Goal: Task Accomplishment & Management: Complete application form

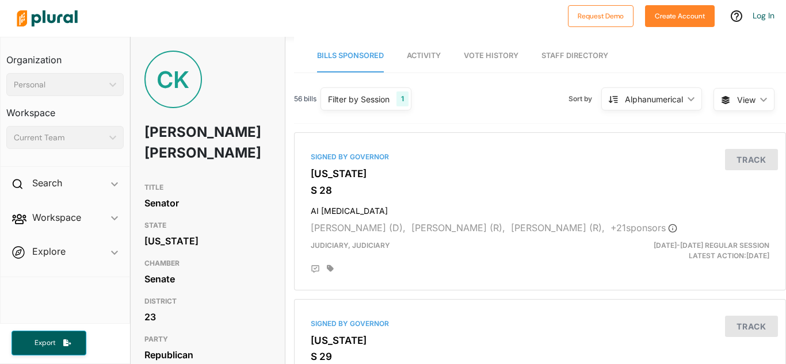
click at [147, 106] on div "[PERSON_NAME]" at bounding box center [208, 114] width 154 height 127
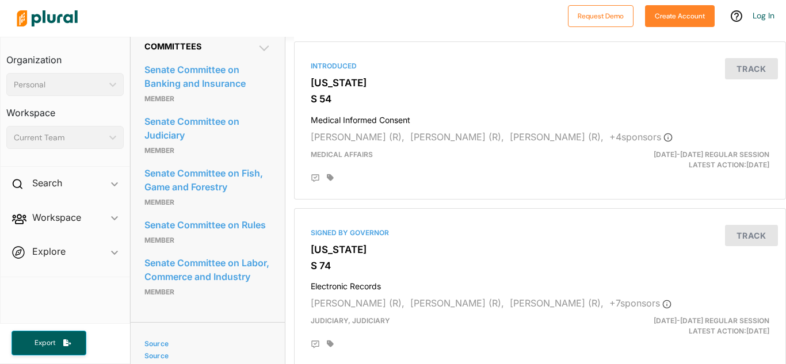
scroll to position [590, 0]
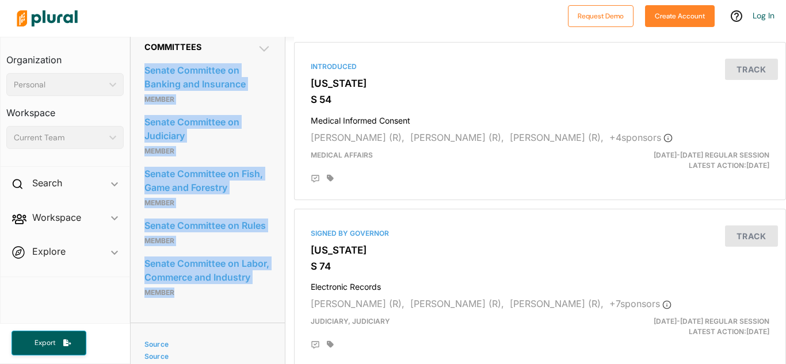
drag, startPoint x: 133, startPoint y: 71, endPoint x: 266, endPoint y: 304, distance: 268.6
click at [266, 304] on div "Committees Senate Committee on Banking and Insurance Member Senate Committee on…" at bounding box center [208, 175] width 154 height 295
copy div "Senate Committee on Banking and Insurance Member Senate Committee on Judiciary …"
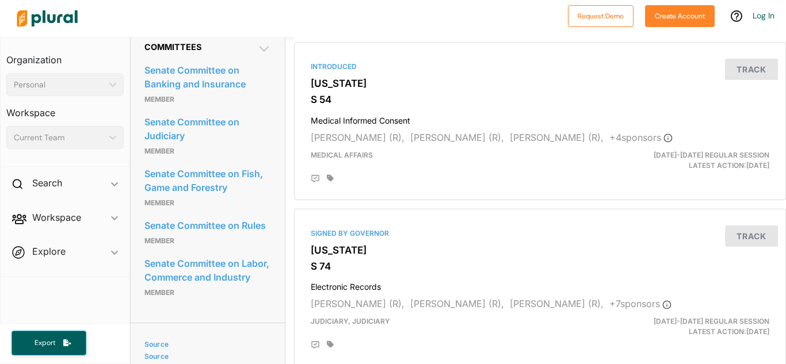
click at [262, 56] on icon at bounding box center [264, 49] width 14 height 14
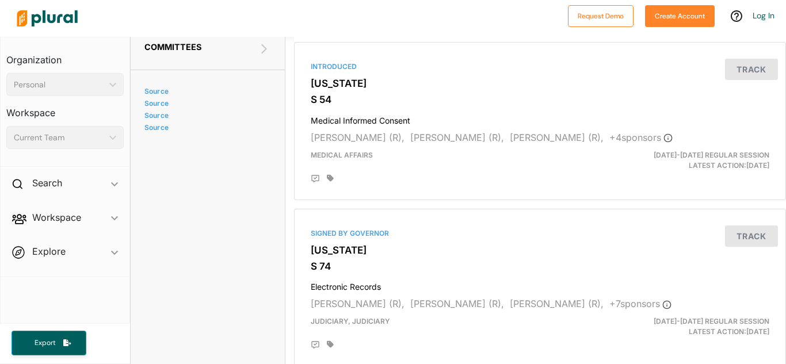
click at [262, 56] on icon at bounding box center [264, 49] width 14 height 14
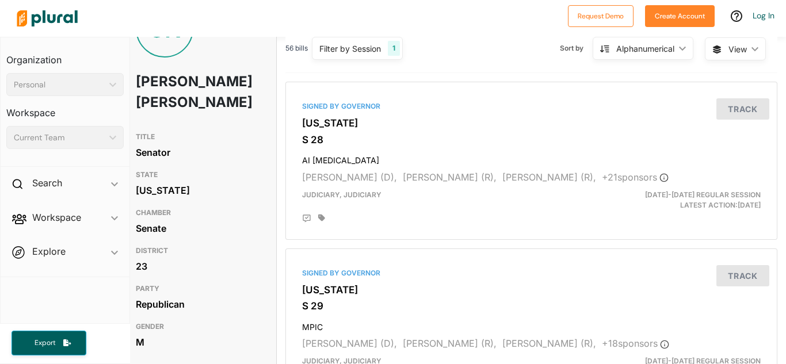
scroll to position [48, 9]
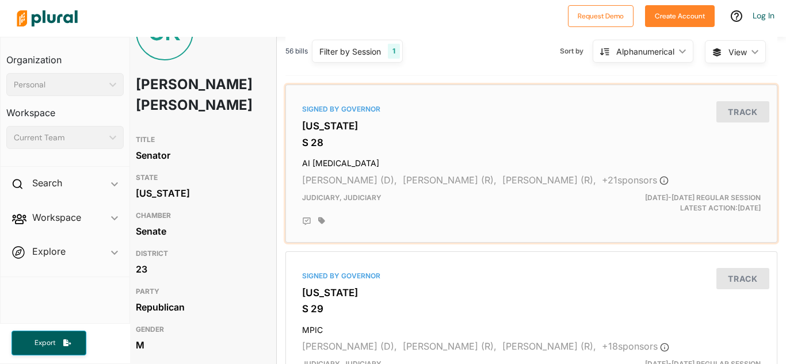
click at [326, 134] on div "Signed by Governor [US_STATE] S 28 AI [MEDICAL_DATA] [PERSON_NAME] (D), [PERSON…" at bounding box center [532, 164] width 482 height 148
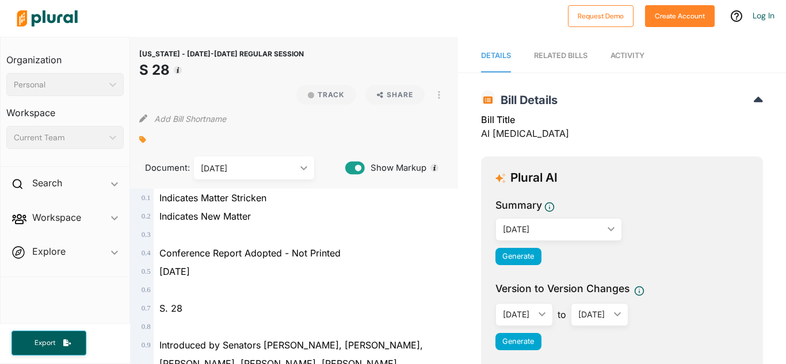
click at [529, 230] on div "[DATE]" at bounding box center [553, 229] width 100 height 12
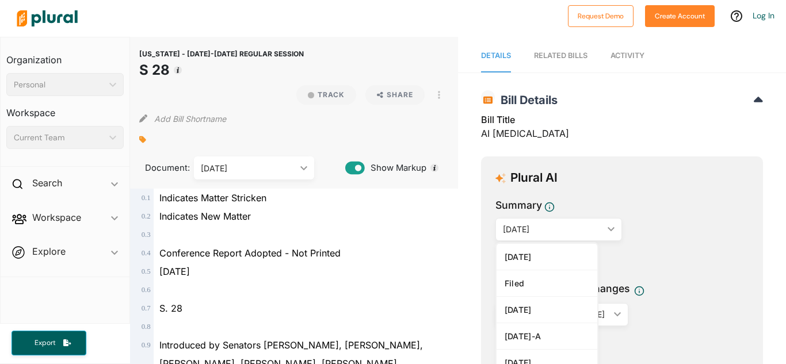
click at [529, 230] on div "[DATE]" at bounding box center [553, 229] width 100 height 12
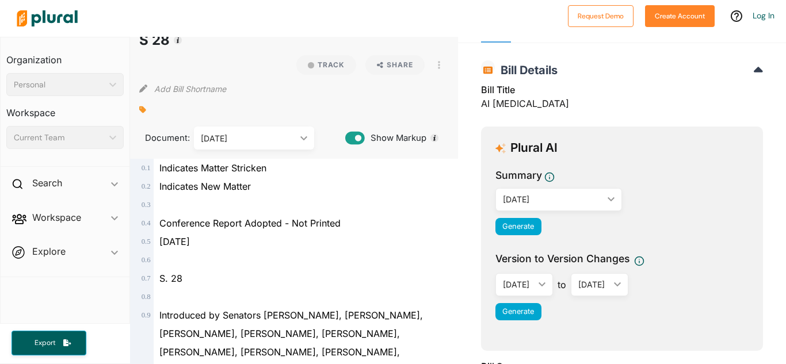
scroll to position [36, 0]
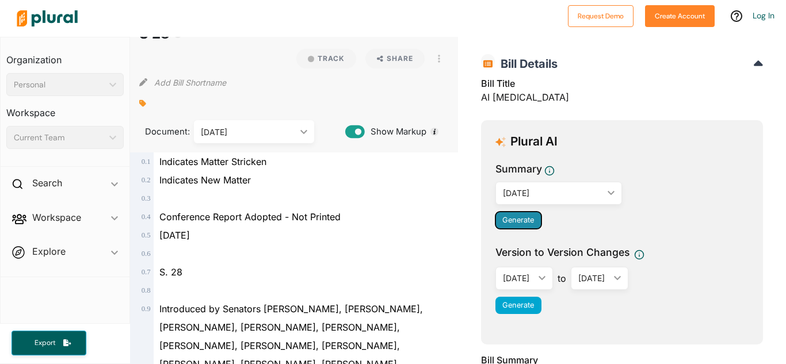
click at [527, 222] on span "Generate" at bounding box center [518, 220] width 32 height 9
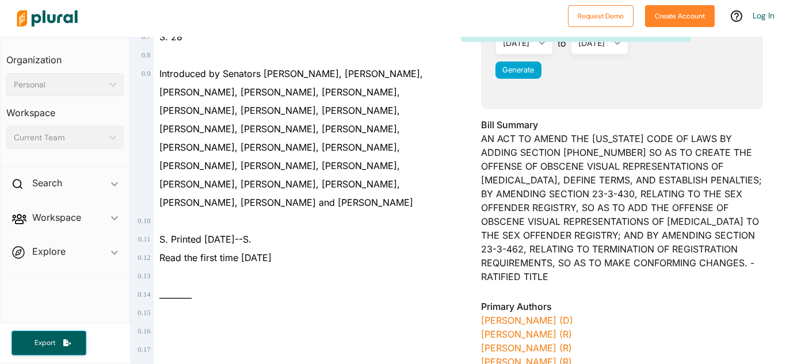
scroll to position [273, 0]
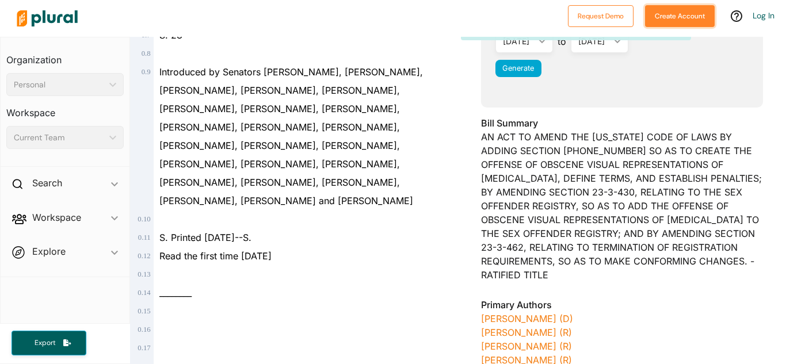
click at [654, 13] on button "Create Account" at bounding box center [680, 16] width 70 height 22
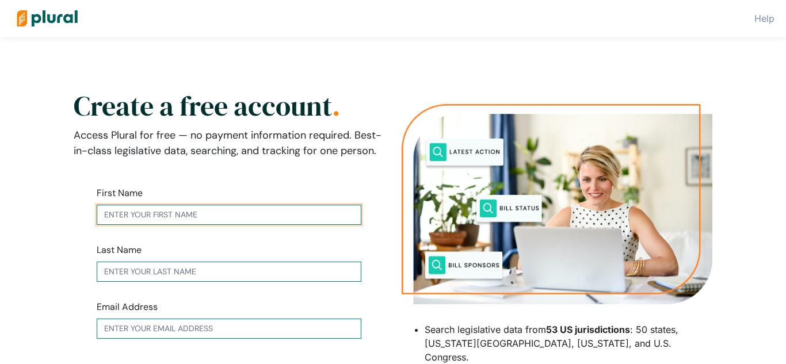
click at [132, 217] on input "text" at bounding box center [229, 215] width 265 height 20
type input "[PERSON_NAME]"
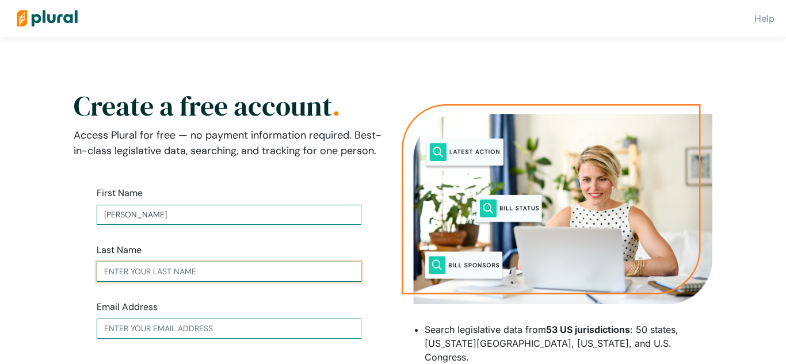
click at [162, 272] on input "text" at bounding box center [229, 272] width 265 height 20
type input "Poznar"
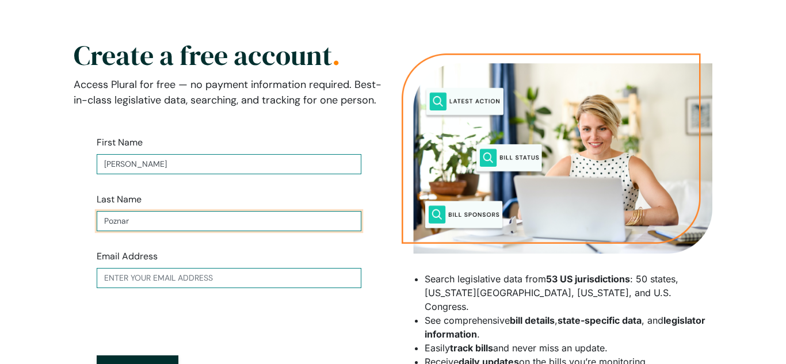
scroll to position [53, 0]
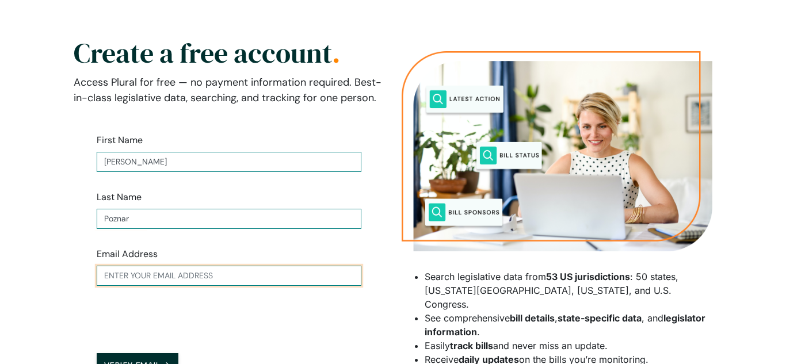
click at [152, 280] on input "text" at bounding box center [229, 276] width 265 height 20
type input "[EMAIL_ADDRESS][DOMAIN_NAME]"
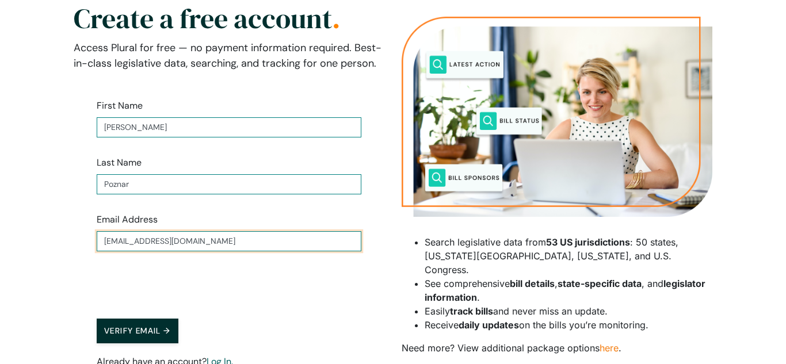
scroll to position [89, 0]
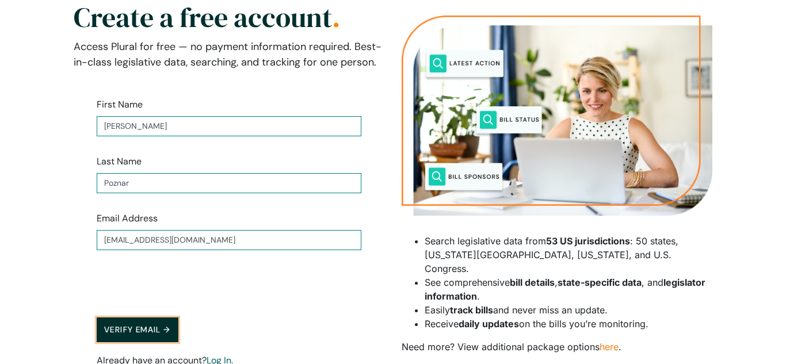
click at [149, 327] on button "Verify Email →" at bounding box center [138, 330] width 82 height 25
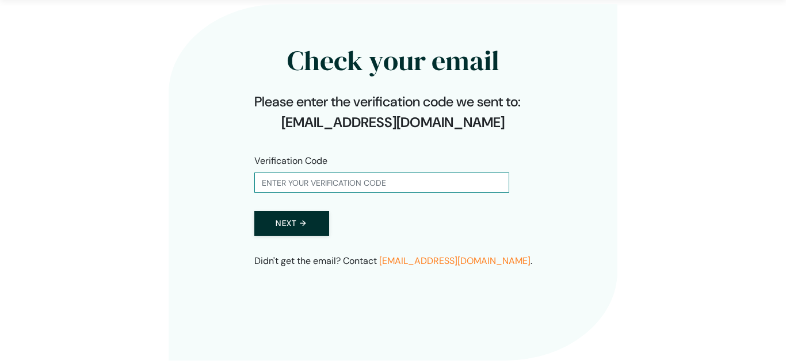
scroll to position [37, 0]
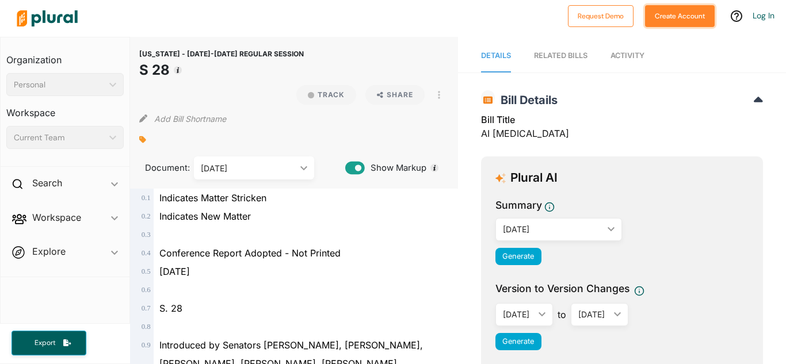
click at [668, 22] on button "Create Account" at bounding box center [680, 16] width 70 height 22
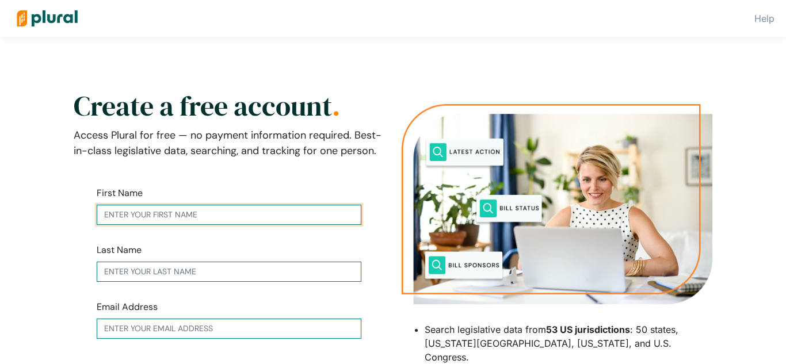
click at [285, 217] on input "text" at bounding box center [229, 215] width 265 height 20
type input "[PERSON_NAME]"
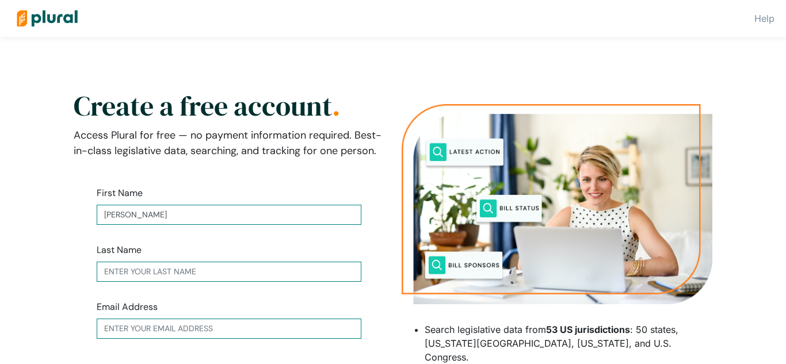
click at [189, 260] on div "Last Name" at bounding box center [229, 262] width 265 height 39
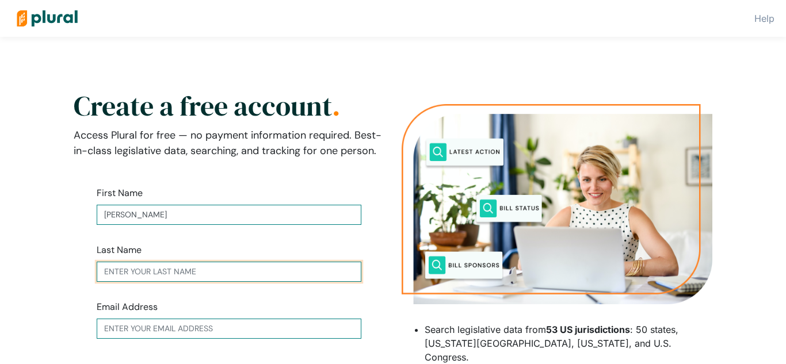
click at [184, 270] on input "text" at bounding box center [229, 272] width 265 height 20
type input "Poznar"
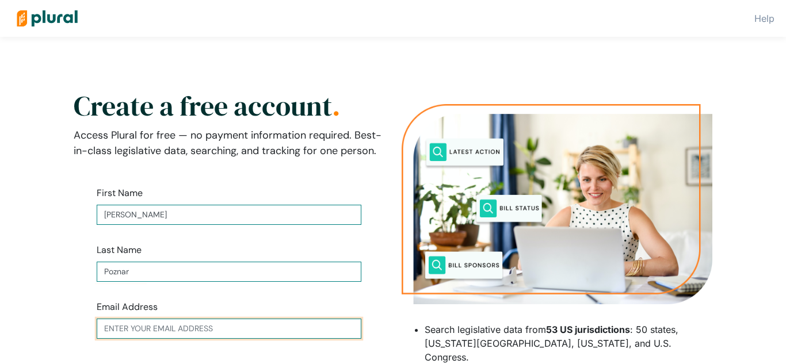
click at [155, 334] on input "text" at bounding box center [229, 329] width 265 height 20
click at [187, 330] on input "[EMAIL_ADDRESS][DOMAIN_NAME]" at bounding box center [229, 329] width 265 height 20
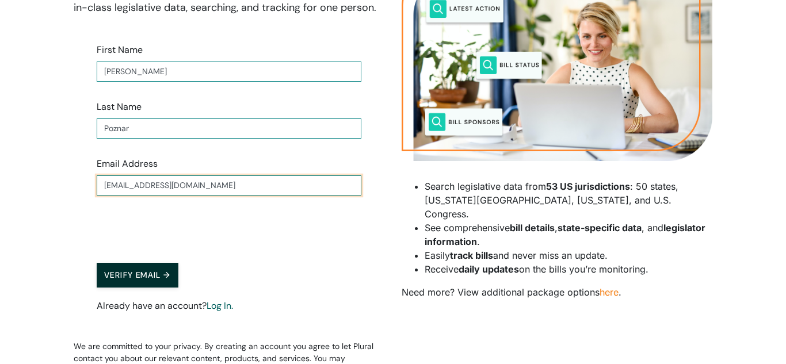
scroll to position [143, 0]
type input "[EMAIL_ADDRESS][DOMAIN_NAME]"
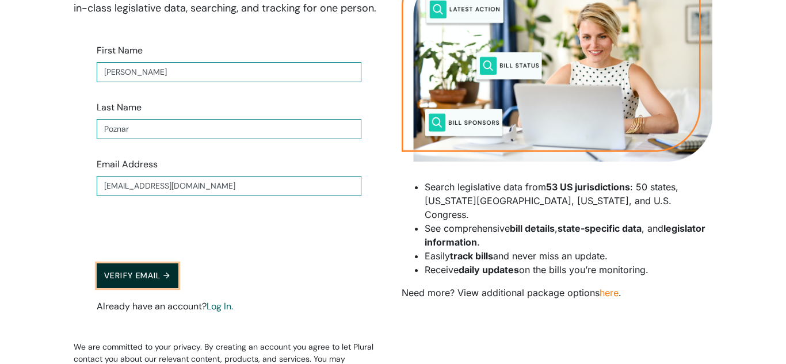
click at [145, 273] on button "Verify Email →" at bounding box center [138, 276] width 82 height 25
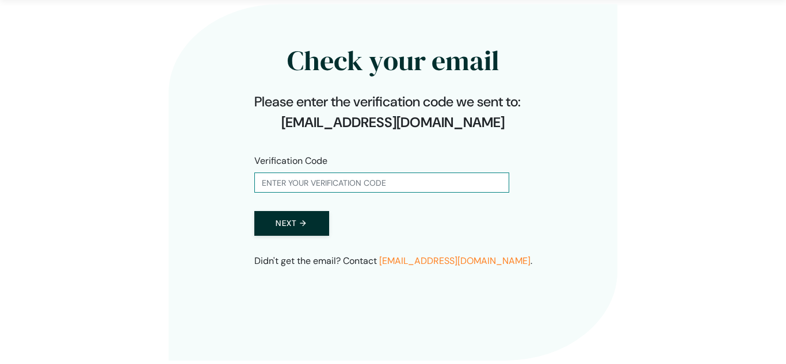
scroll to position [37, 0]
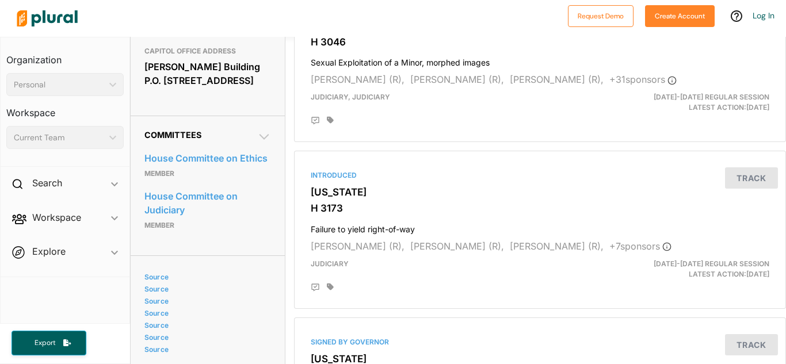
scroll to position [483, 0]
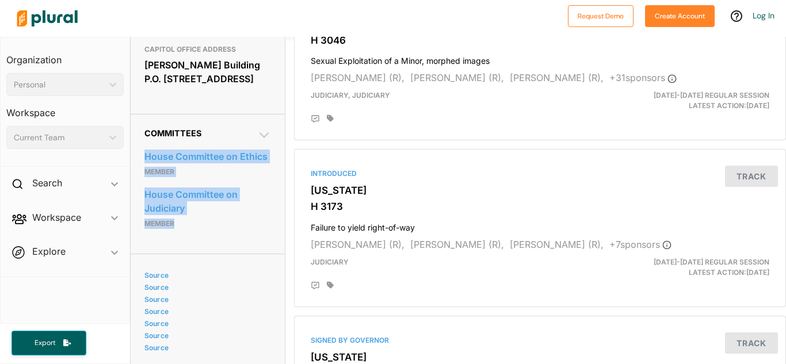
drag, startPoint x: 138, startPoint y: 159, endPoint x: 207, endPoint y: 232, distance: 101.0
click at [207, 232] on div "Committees House Committee on Ethics Member House Committee on Judiciary Member" at bounding box center [208, 184] width 154 height 140
copy div "House Committee on Ethics Member House Committee on Judiciary Member"
